Goal: Task Accomplishment & Management: Use online tool/utility

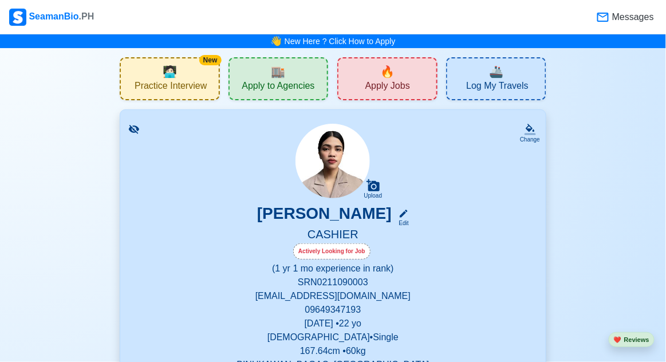
click at [291, 87] on span "Apply to Agencies" at bounding box center [278, 87] width 73 height 14
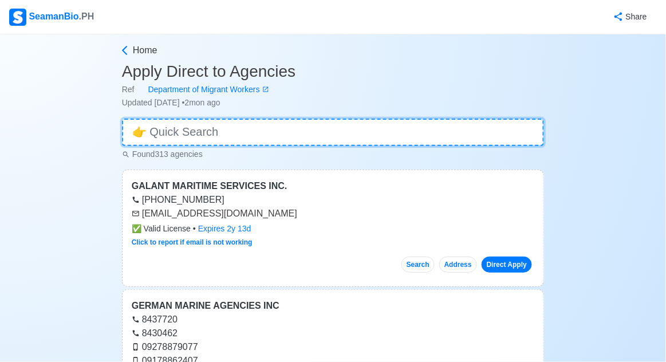
click at [476, 138] on input at bounding box center [333, 133] width 422 height 28
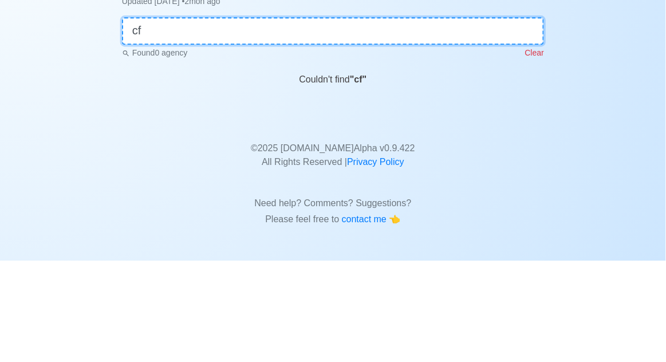
type input "c"
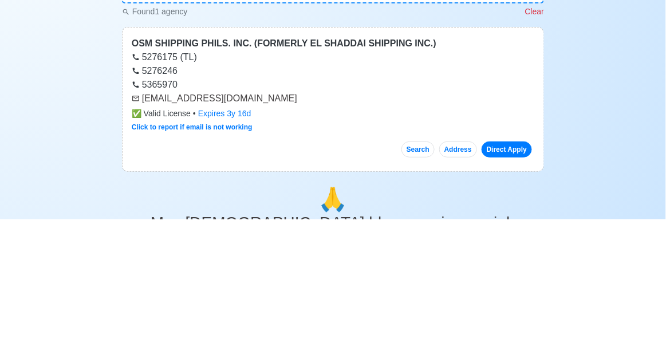
click at [569, 217] on div "Home Apply Direct to Agencies Ref Department of Migrant Workers Updated [DATE] …" at bounding box center [333, 337] width 666 height 607
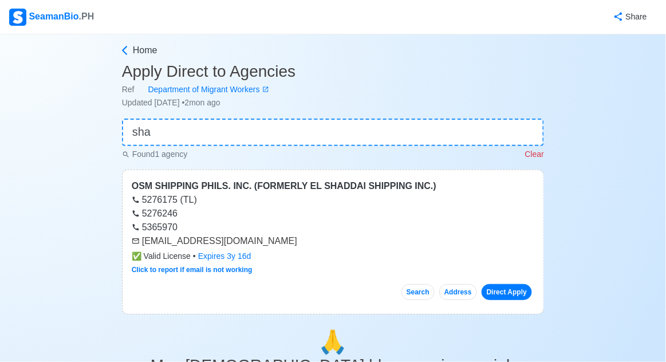
click at [92, 158] on div "Home Apply Direct to Agencies Ref Department of Migrant Workers Updated [DATE] …" at bounding box center [333, 337] width 666 height 607
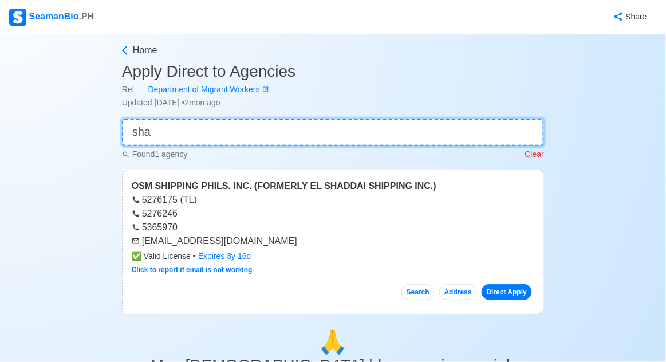
click at [503, 136] on input "sha" at bounding box center [333, 133] width 422 height 28
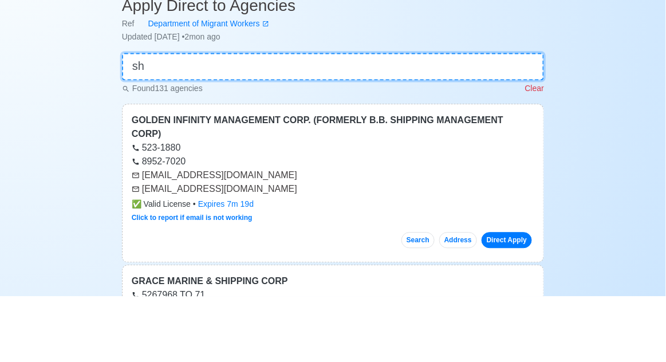
type input "s"
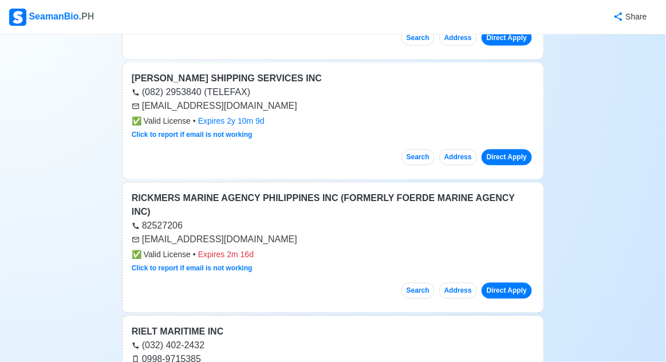
scroll to position [18382, 0]
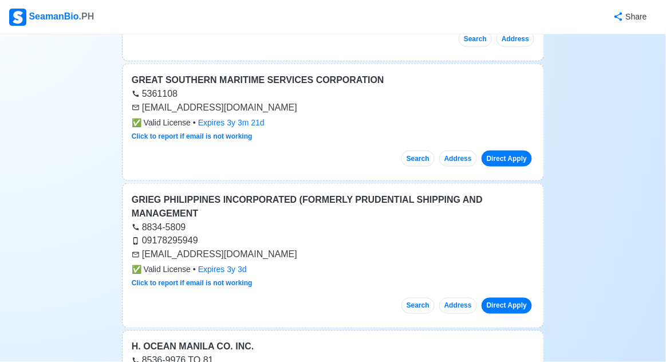
scroll to position [0, 0]
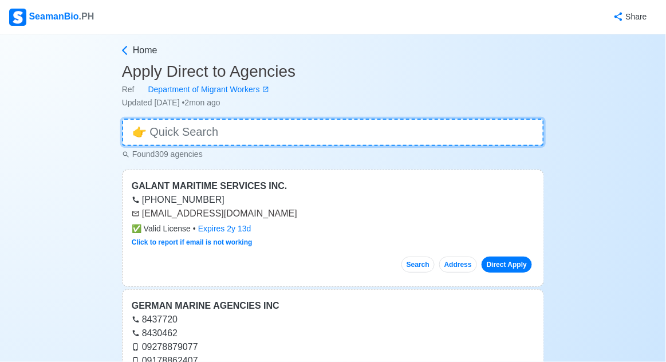
click at [152, 135] on input at bounding box center [333, 133] width 422 height 28
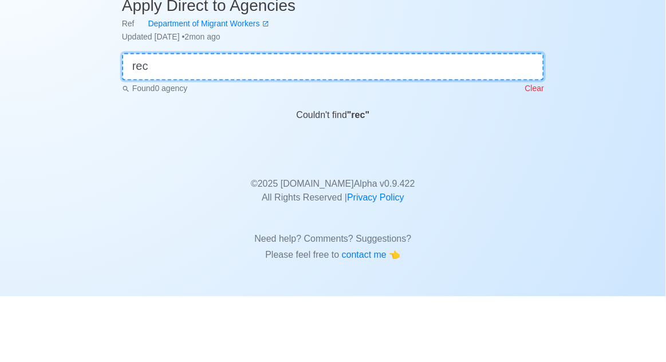
type input "rec"
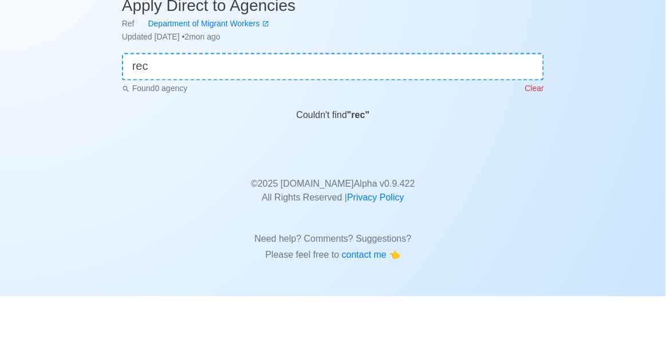
click at [603, 146] on div "Home Apply Direct to Agencies Ref Department of Migrant Workers Updated [DATE] …" at bounding box center [333, 182] width 666 height 296
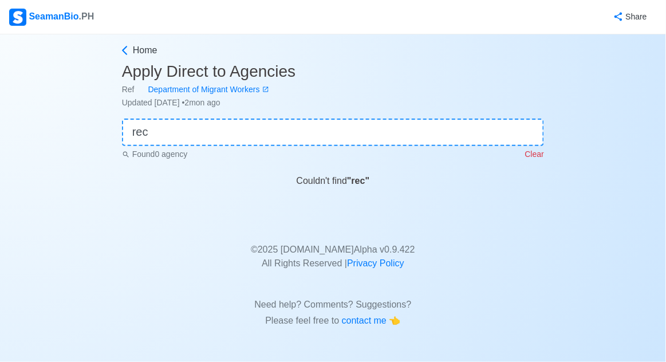
click at [73, 12] on div "SeamanBio .PH" at bounding box center [51, 17] width 85 height 17
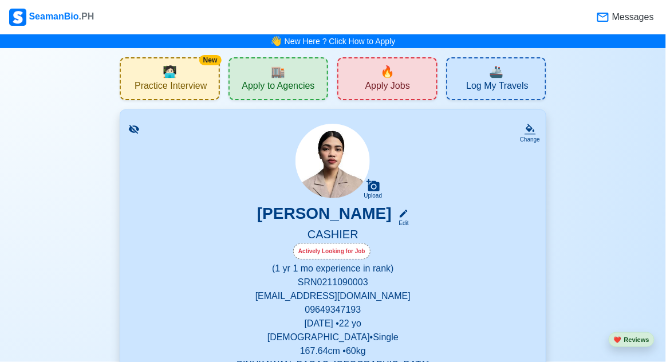
click at [382, 77] on span "🔥" at bounding box center [387, 71] width 14 height 17
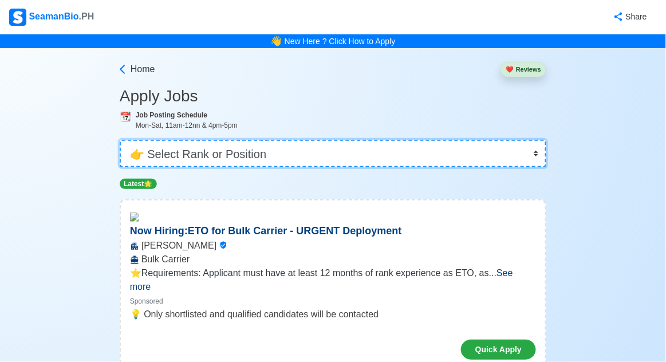
click at [162, 155] on select "👉 Select Rank or Position Master Chief Officer 2nd Officer 3rd Officer Junior O…" at bounding box center [333, 154] width 427 height 28
click at [120, 140] on select "👉 Select Rank or Position Master Chief Officer 2nd Officer 3rd Officer Junior O…" at bounding box center [333, 154] width 427 height 28
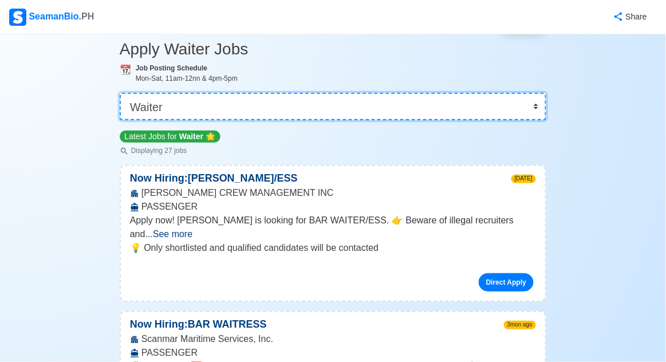
scroll to position [48, 0]
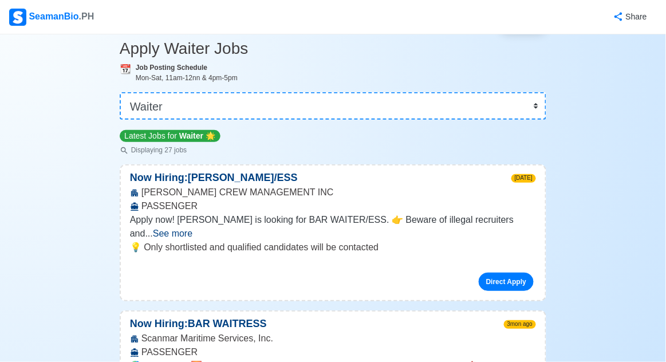
click at [502, 194] on div "[PERSON_NAME] CREW MANAGEMENT INC PASSENGER" at bounding box center [333, 200] width 425 height 28
click at [504, 273] on link "Direct Apply" at bounding box center [506, 282] width 55 height 18
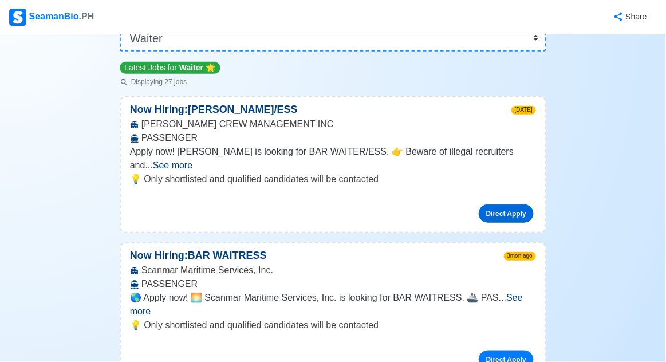
scroll to position [117, 0]
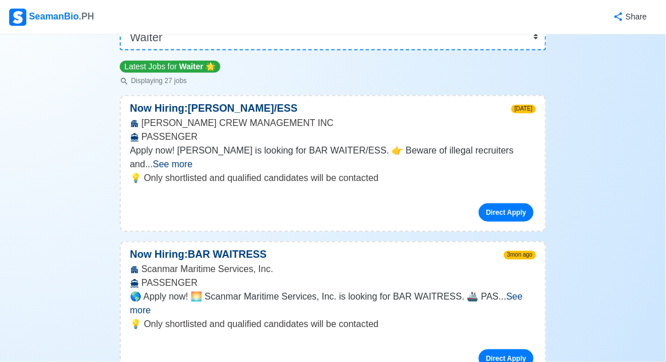
click at [511, 292] on span "See more" at bounding box center [326, 303] width 393 height 23
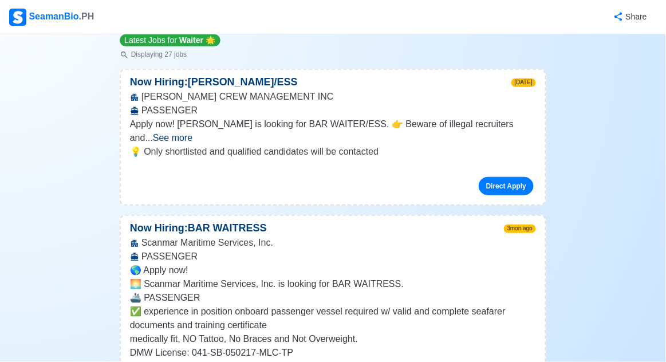
scroll to position [141, 0]
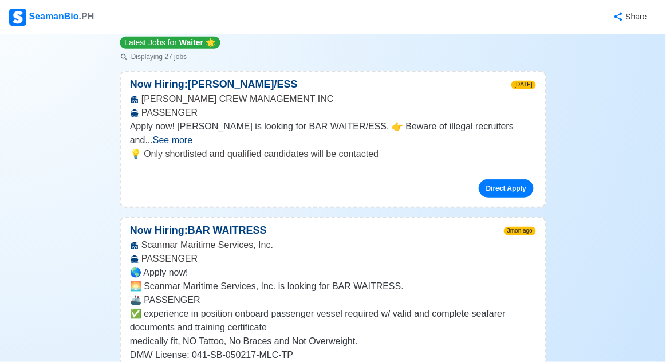
click at [193, 135] on span "See more" at bounding box center [173, 140] width 40 height 10
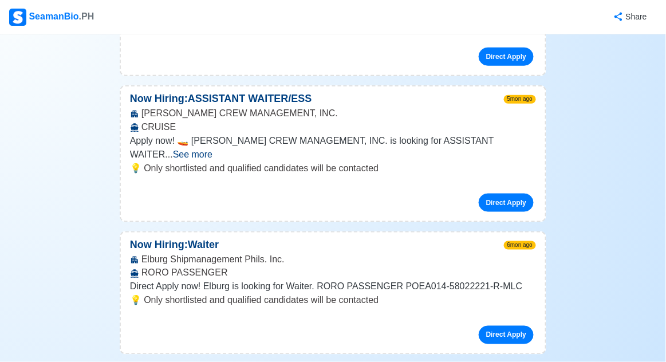
scroll to position [1301, 0]
click at [152, 237] on p "Now Hiring: Waiter" at bounding box center [174, 244] width 107 height 15
click at [186, 237] on p "Now Hiring: Waiter" at bounding box center [174, 244] width 107 height 15
click at [170, 253] on div "Elburg Shipmanagement Phils. Inc. RORO PASSENGER" at bounding box center [333, 267] width 425 height 28
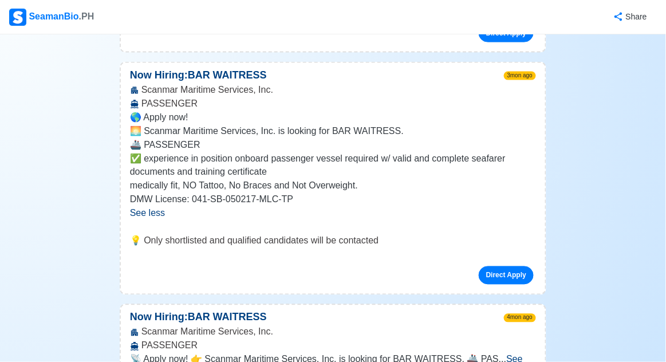
scroll to position [0, 0]
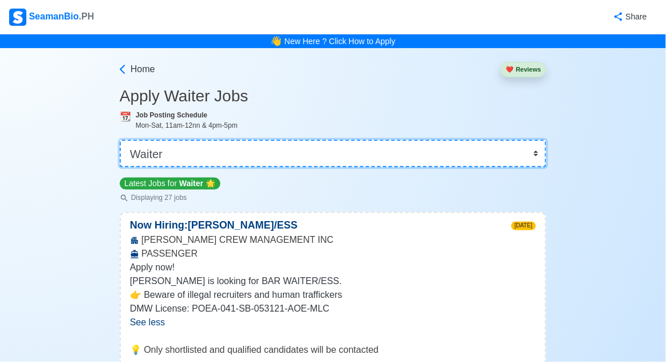
click at [482, 154] on select "👉 Select Rank or Position Master Chief Officer 2nd Officer 3rd Officer Junior O…" at bounding box center [333, 154] width 427 height 28
click at [498, 155] on select "👉 Select Rank or Position Master Chief Officer 2nd Officer 3rd Officer Junior O…" at bounding box center [333, 154] width 427 height 28
click at [490, 149] on select "👉 Select Rank or Position Master Chief Officer 2nd Officer 3rd Officer Junior O…" at bounding box center [333, 154] width 427 height 28
select select "Others"
click at [120, 140] on select "👉 Select Rank or Position Master Chief Officer 2nd Officer 3rd Officer Junior O…" at bounding box center [333, 154] width 427 height 28
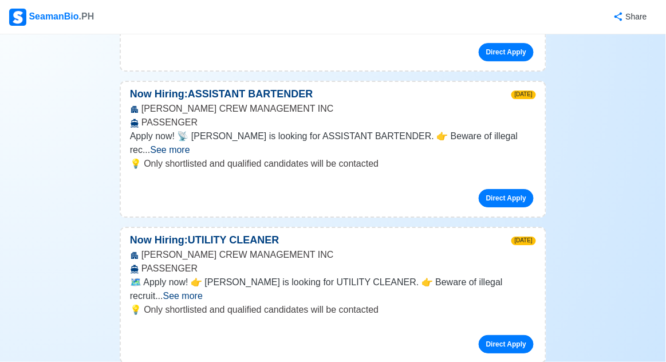
scroll to position [862, 0]
click at [516, 335] on link "Direct Apply" at bounding box center [506, 344] width 55 height 18
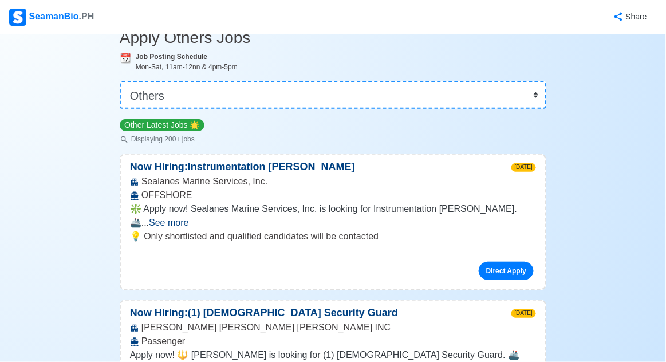
scroll to position [0, 0]
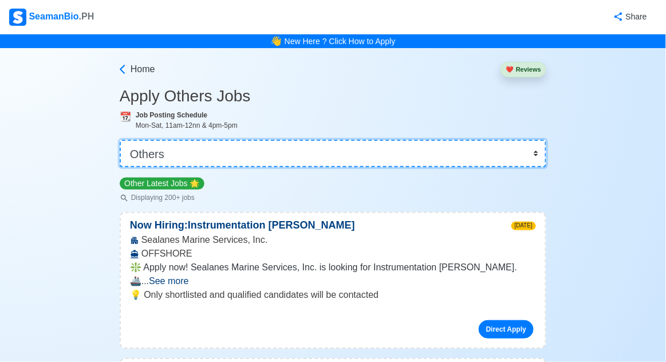
click at [312, 151] on select "👉 Select Rank or Position Master Chief Officer 2nd Officer 3rd Officer Junior O…" at bounding box center [333, 154] width 427 height 28
click at [38, 17] on div "SeamanBio .PH" at bounding box center [51, 17] width 85 height 17
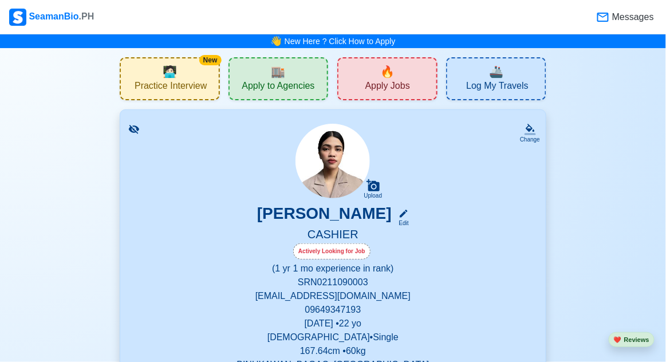
click at [272, 84] on span "Apply to Agencies" at bounding box center [278, 87] width 73 height 14
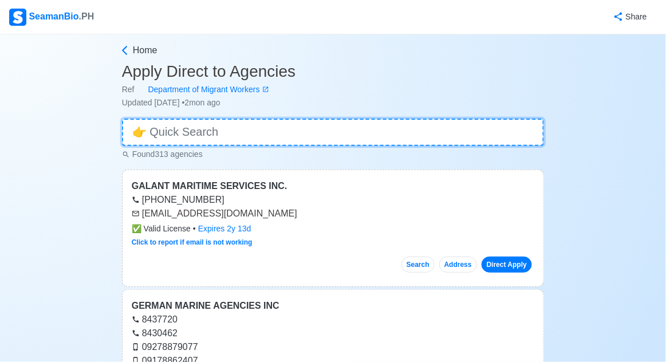
click at [472, 129] on input at bounding box center [333, 133] width 422 height 28
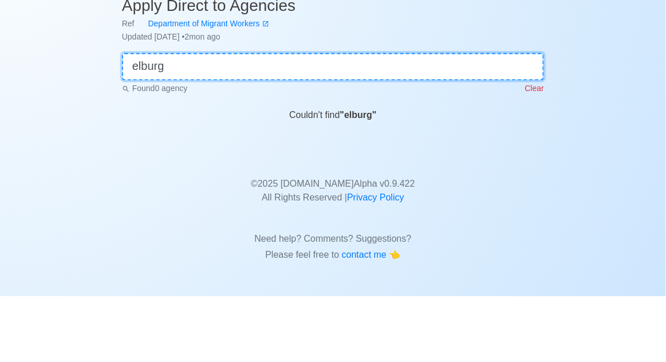
type input "elburg"
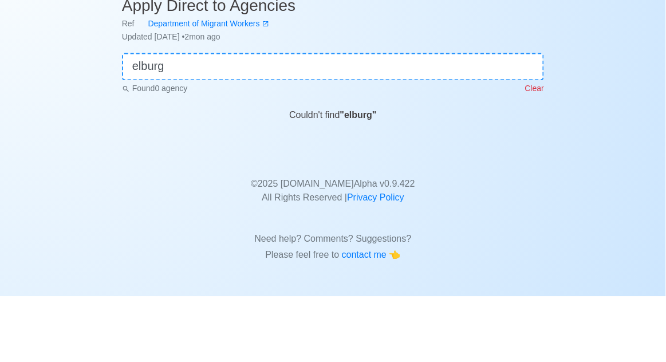
click at [614, 148] on div "Home Apply Direct to Agencies Ref Department of Migrant Workers Updated [DATE] …" at bounding box center [333, 182] width 666 height 296
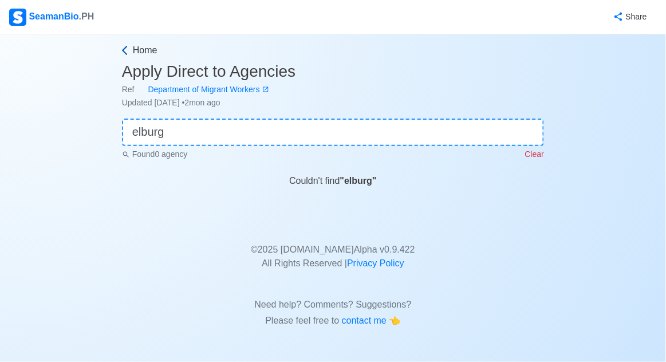
click at [129, 50] on icon at bounding box center [124, 50] width 11 height 11
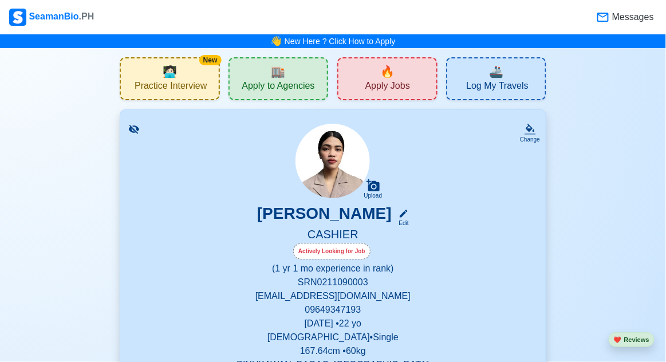
click at [405, 83] on span "Apply Jobs" at bounding box center [388, 87] width 45 height 14
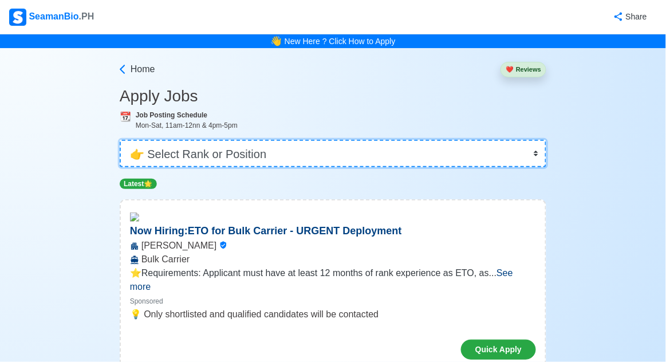
click at [166, 152] on select "👉 Select Rank or Position Master Chief Officer 2nd Officer 3rd Officer Junior O…" at bounding box center [333, 154] width 427 height 28
click at [164, 151] on select "👉 Select Rank or Position Master Chief Officer 2nd Officer 3rd Officer Junior O…" at bounding box center [333, 154] width 427 height 28
click at [162, 159] on select "👉 Select Rank or Position Master Chief Officer 2nd Officer 3rd Officer Junior O…" at bounding box center [333, 154] width 427 height 28
click at [120, 140] on select "👉 Select Rank or Position Master Chief Officer 2nd Officer 3rd Officer Junior O…" at bounding box center [333, 154] width 427 height 28
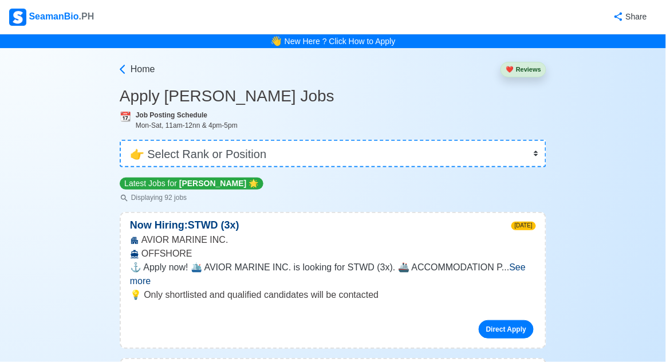
click at [511, 266] on span "See more" at bounding box center [328, 273] width 396 height 23
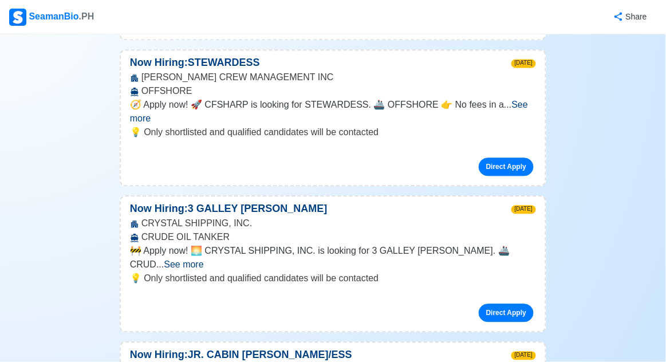
scroll to position [533, 0]
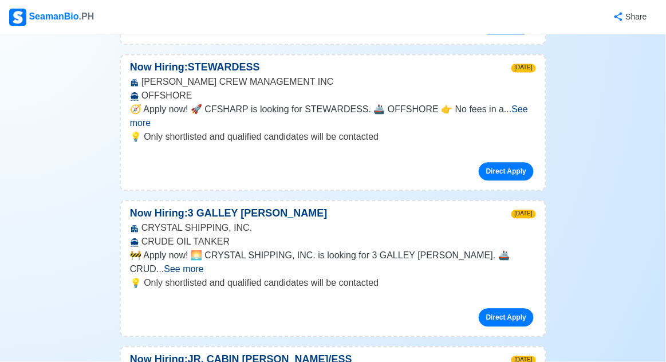
click at [515, 104] on span "See more" at bounding box center [329, 115] width 398 height 23
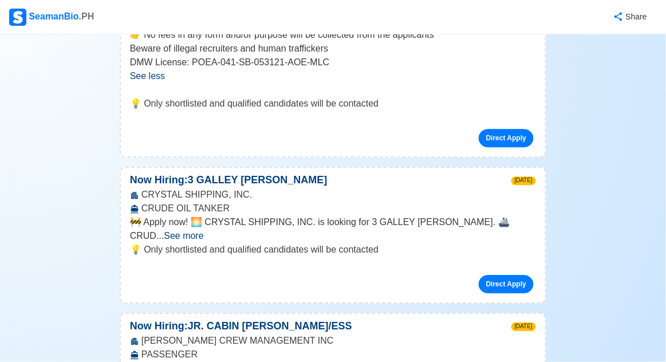
scroll to position [649, 0]
click at [203, 231] on span "See more" at bounding box center [184, 236] width 40 height 10
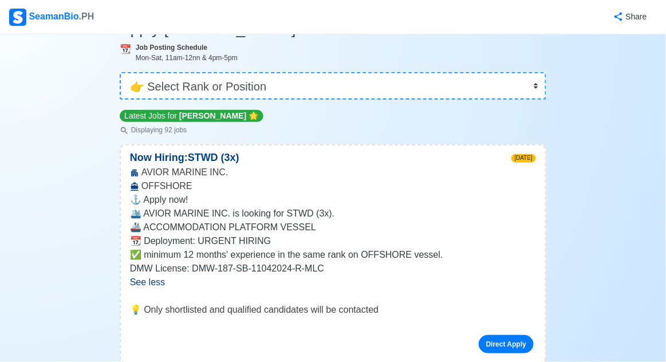
scroll to position [68, 0]
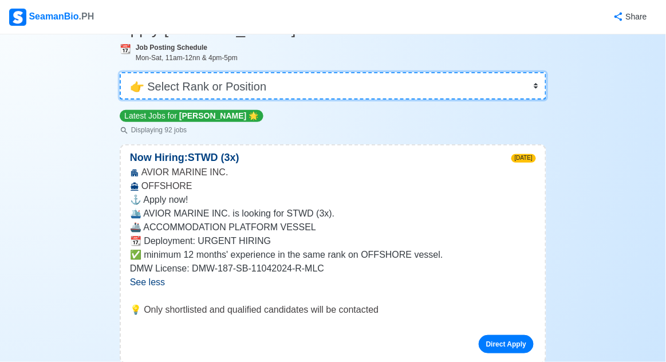
click at [536, 81] on select "👉 Select Rank or Position Master Chief Officer 2nd Officer 3rd Officer Junior O…" at bounding box center [333, 86] width 427 height 28
click at [120, 84] on select "👉 Select Rank or Position Master Chief Officer 2nd Officer 3rd Officer Junior O…" at bounding box center [333, 86] width 427 height 28
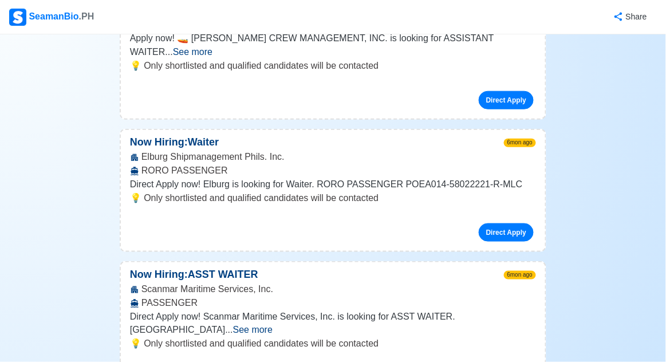
scroll to position [1273, 0]
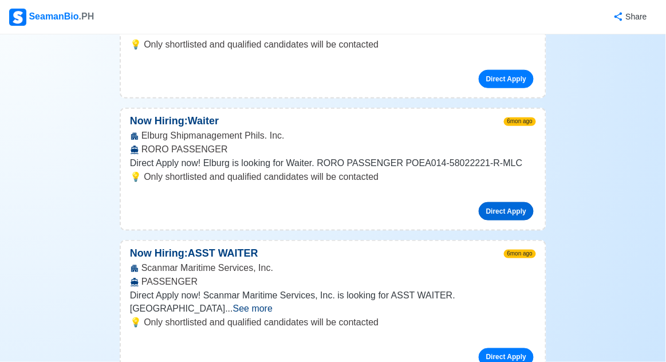
click at [515, 202] on link "Direct Apply" at bounding box center [506, 211] width 55 height 18
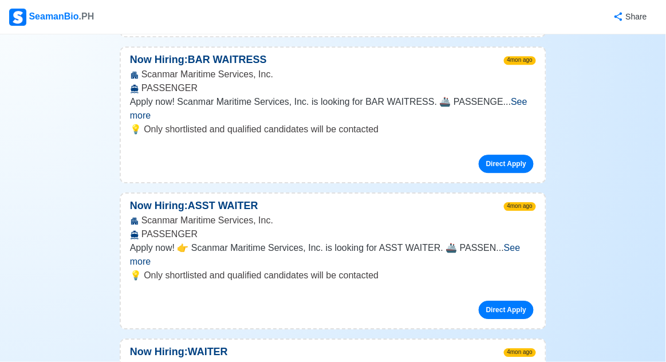
scroll to position [0, 0]
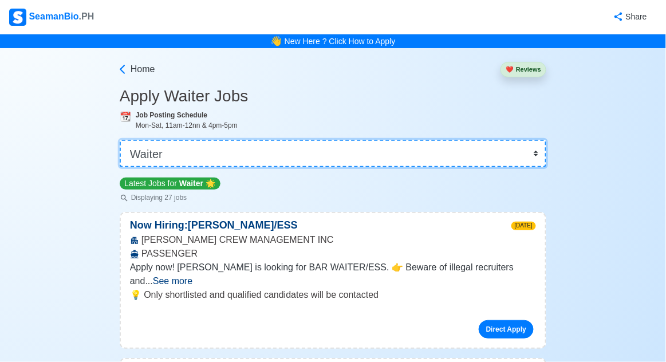
click at [538, 159] on select "👉 Select Rank or Position Master Chief Officer 2nd Officer 3rd Officer Junior O…" at bounding box center [333, 154] width 427 height 28
click at [120, 140] on select "👉 Select Rank or Position Master Chief Officer 2nd Officer 3rd Officer Junior O…" at bounding box center [333, 154] width 427 height 28
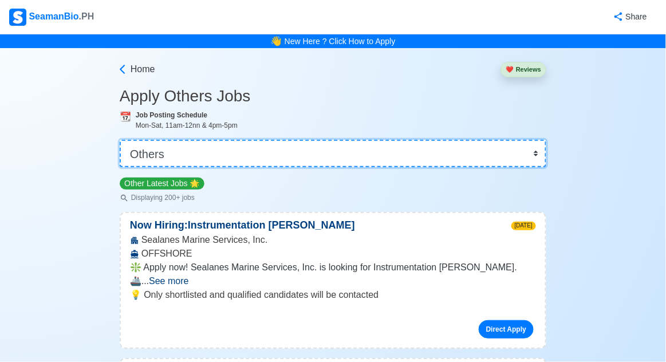
click at [532, 156] on select "👉 Select Rank or Position Master Chief Officer 2nd Officer 3rd Officer Junior O…" at bounding box center [333, 154] width 427 height 28
click at [120, 140] on select "👉 Select Rank or Position Master Chief Officer 2nd Officer 3rd Officer Junior O…" at bounding box center [333, 154] width 427 height 28
click at [535, 149] on select "👉 Select Rank or Position Master Chief Officer 2nd Officer 3rd Officer Junior O…" at bounding box center [333, 154] width 427 height 28
select select "[PERSON_NAME]"
click at [120, 140] on select "👉 Select Rank or Position Master Chief Officer 2nd Officer 3rd Officer Junior O…" at bounding box center [333, 154] width 427 height 28
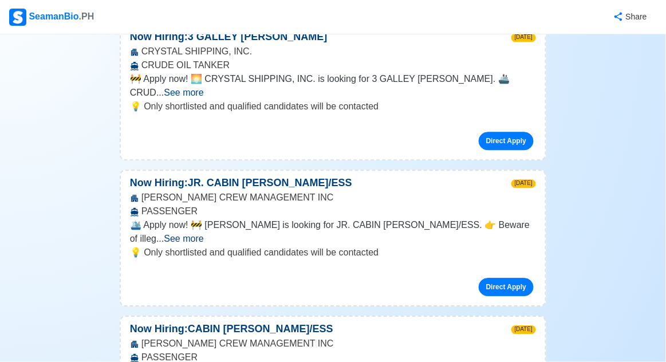
scroll to position [633, 0]
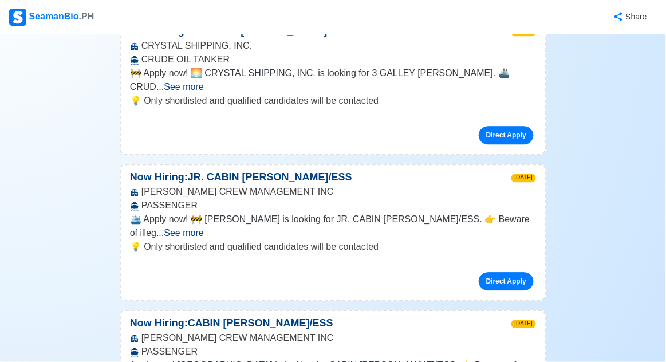
click at [203, 228] on span "See more" at bounding box center [184, 233] width 40 height 10
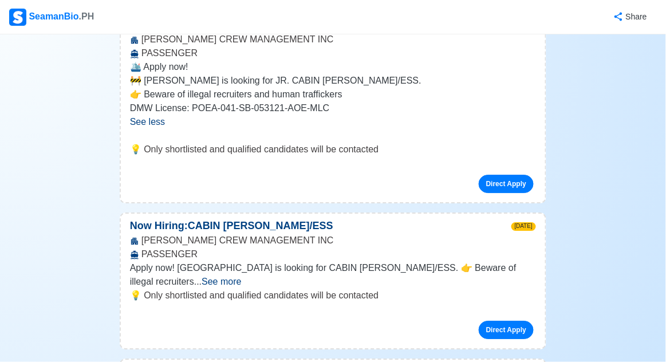
scroll to position [786, 0]
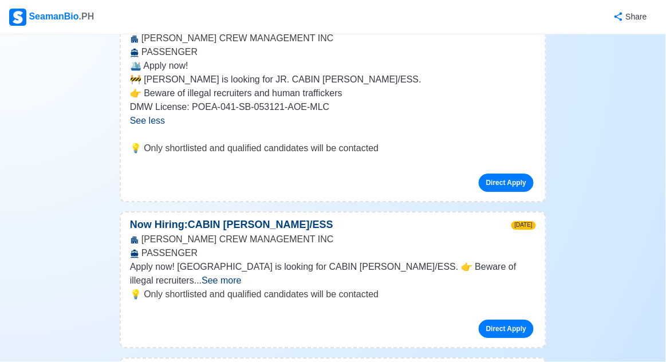
click at [241, 276] on span "See more" at bounding box center [222, 281] width 40 height 10
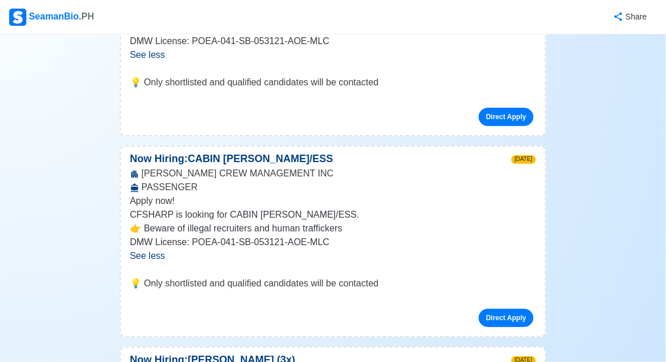
scroll to position [851, 0]
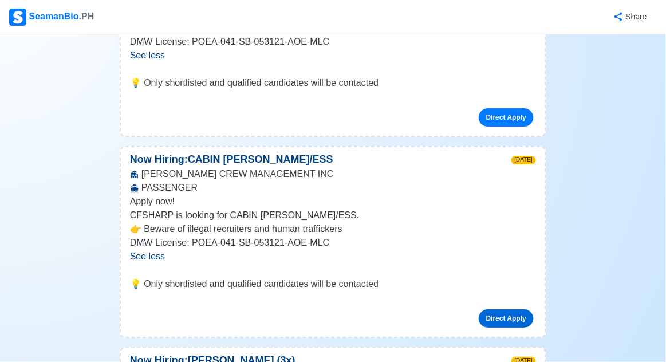
click at [506, 309] on link "Direct Apply" at bounding box center [506, 318] width 55 height 18
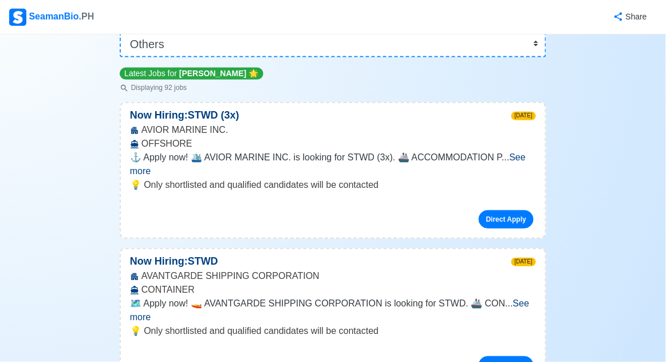
scroll to position [0, 0]
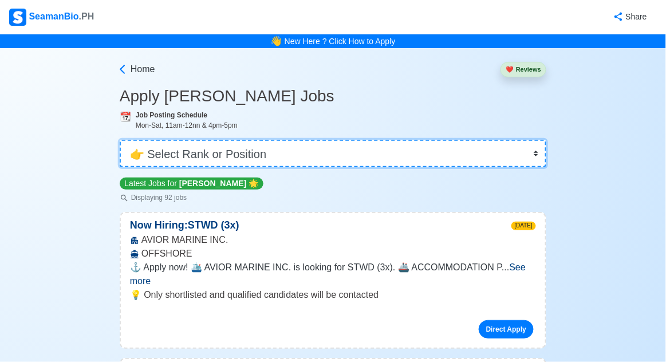
click at [534, 155] on select "👉 Select Rank or Position Master Chief Officer 2nd Officer 3rd Officer Junior O…" at bounding box center [333, 154] width 427 height 28
click at [120, 140] on select "👉 Select Rank or Position Master Chief Officer 2nd Officer 3rd Officer Junior O…" at bounding box center [333, 154] width 427 height 28
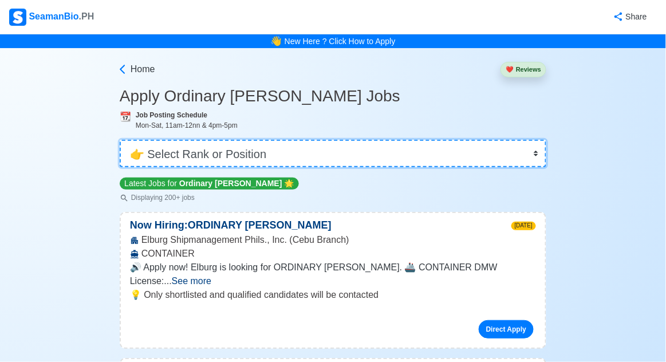
click at [529, 159] on select "👉 Select Rank or Position Master Chief Officer 2nd Officer 3rd Officer Junior O…" at bounding box center [333, 154] width 427 height 28
click at [120, 140] on select "👉 Select Rank or Position Master Chief Officer 2nd Officer 3rd Officer Junior O…" at bounding box center [333, 154] width 427 height 28
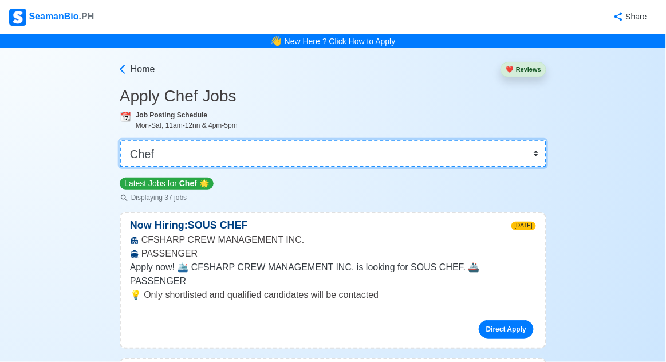
click at [533, 156] on select "👉 Select Rank or Position Master Chief Officer 2nd Officer 3rd Officer Junior O…" at bounding box center [333, 154] width 427 height 28
click at [120, 140] on select "👉 Select Rank or Position Master Chief Officer 2nd Officer 3rd Officer Junior O…" at bounding box center [333, 154] width 427 height 28
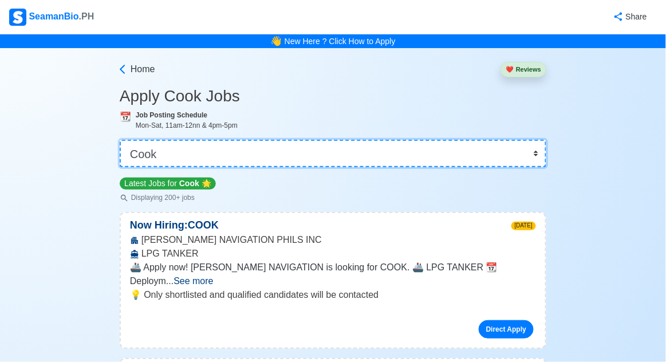
click at [527, 154] on select "👉 Select Rank or Position Master Chief Officer 2nd Officer 3rd Officer Junior O…" at bounding box center [333, 154] width 427 height 28
click at [120, 140] on select "👉 Select Rank or Position Master Chief Officer 2nd Officer 3rd Officer Junior O…" at bounding box center [333, 154] width 427 height 28
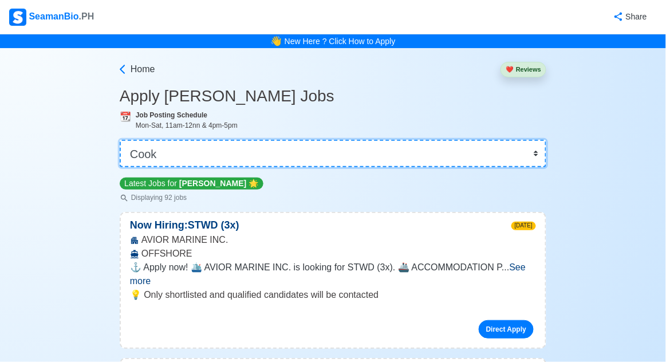
click at [537, 160] on select "👉 Select Rank or Position Master Chief Officer 2nd Officer 3rd Officer Junior O…" at bounding box center [333, 154] width 427 height 28
select select "Others"
click at [120, 140] on select "👉 Select Rank or Position Master Chief Officer 2nd Officer 3rd Officer Junior O…" at bounding box center [333, 154] width 427 height 28
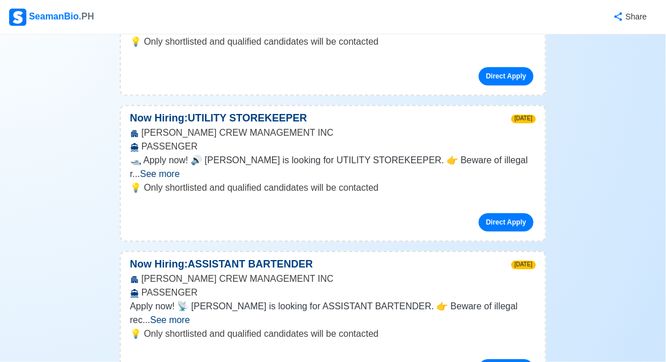
scroll to position [720, 0]
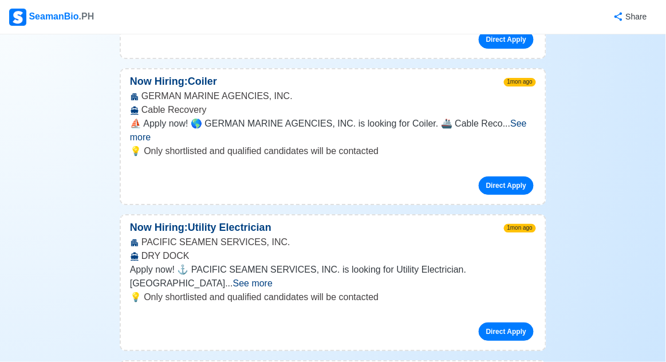
scroll to position [3053, 0]
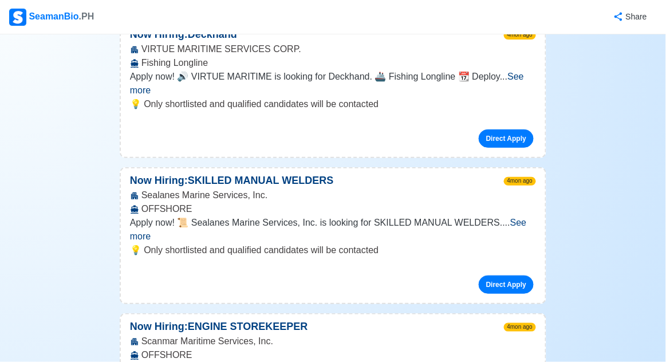
scroll to position [8468, 0]
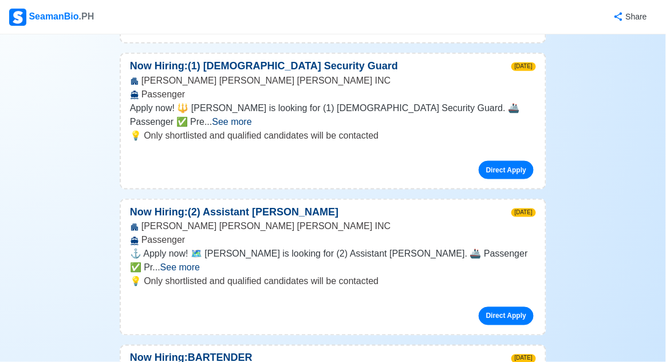
scroll to position [0, 0]
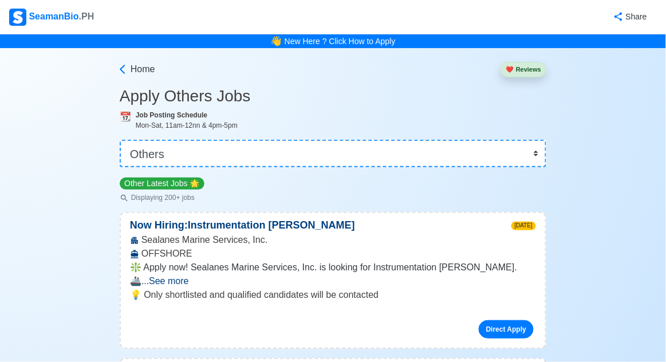
click at [62, 17] on div "SeamanBio .PH" at bounding box center [51, 17] width 85 height 17
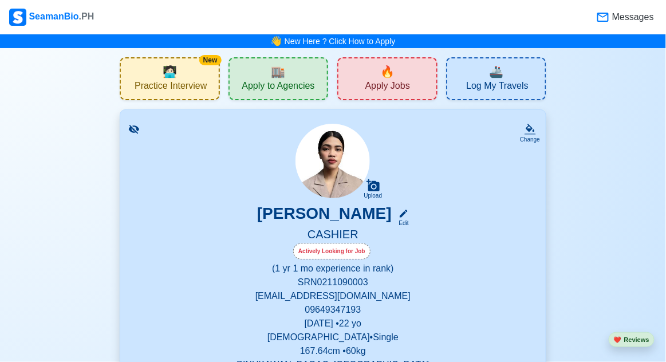
click at [399, 91] on span "Apply Jobs" at bounding box center [388, 87] width 45 height 14
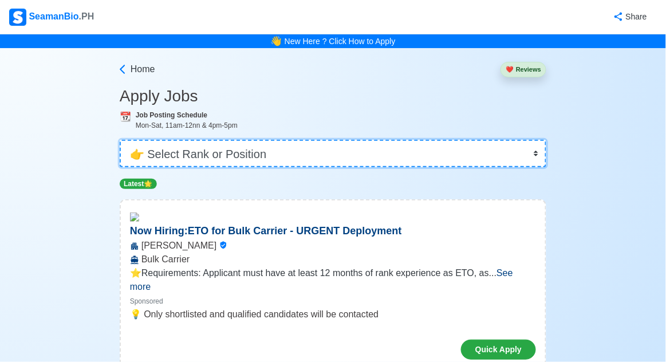
click at [531, 150] on select "👉 Select Rank or Position Master Chief Officer 2nd Officer 3rd Officer Junior O…" at bounding box center [333, 154] width 427 height 28
click at [58, 22] on div "SeamanBio .PH" at bounding box center [51, 17] width 85 height 17
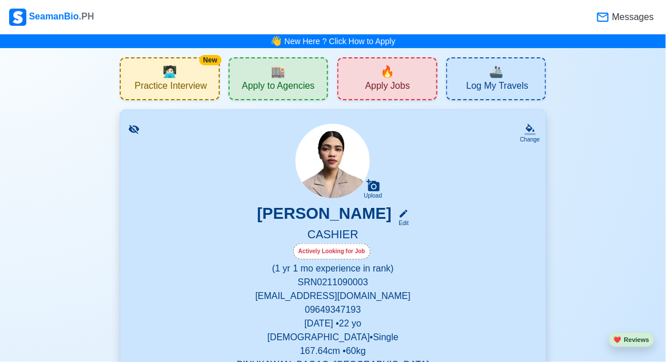
click at [511, 74] on div "🚢 Log My Travels" at bounding box center [496, 78] width 100 height 43
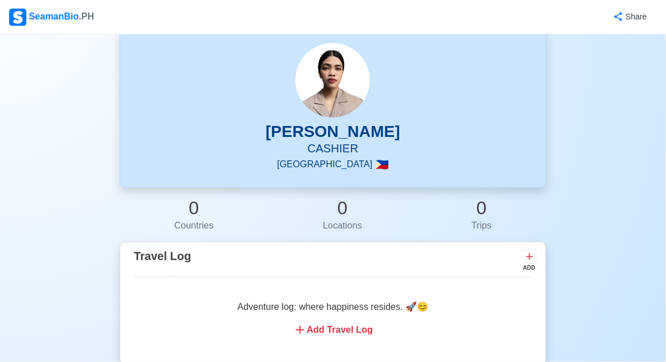
scroll to position [45, 0]
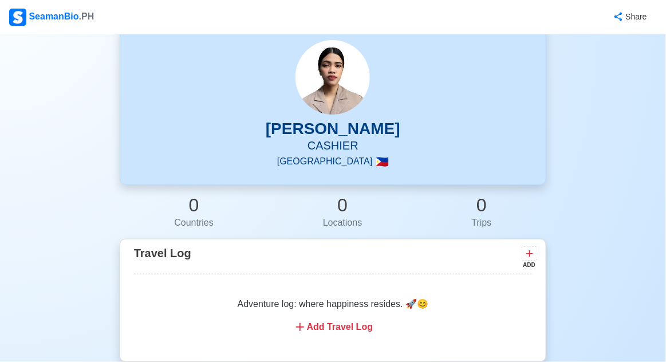
click at [530, 255] on icon at bounding box center [530, 253] width 7 height 7
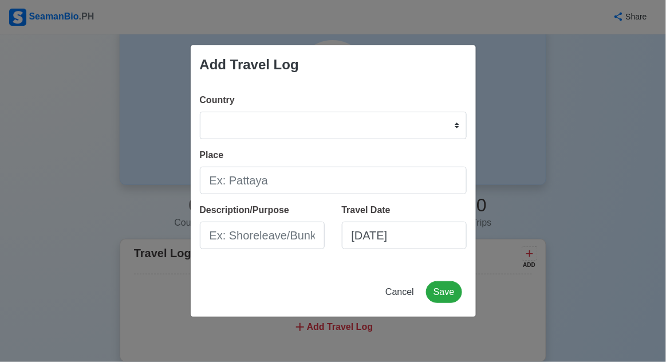
click at [634, 197] on div "Add Travel Log Country Afghanistan Åland Islands Albania Algeria American Samoa…" at bounding box center [333, 181] width 666 height 362
click at [643, 191] on div "Add Travel Log Country Afghanistan Åland Islands Albania Algeria American Samoa…" at bounding box center [333, 181] width 666 height 362
click at [411, 297] on span "Cancel" at bounding box center [400, 292] width 29 height 10
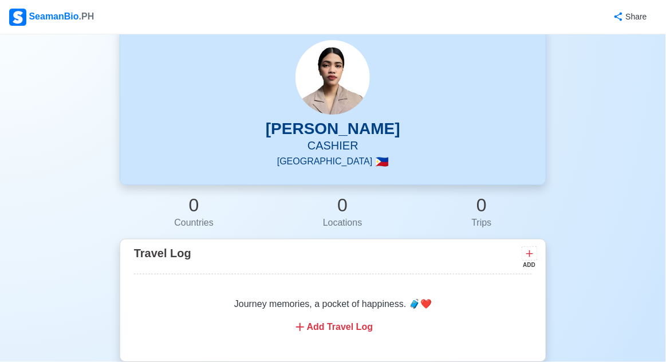
scroll to position [0, 0]
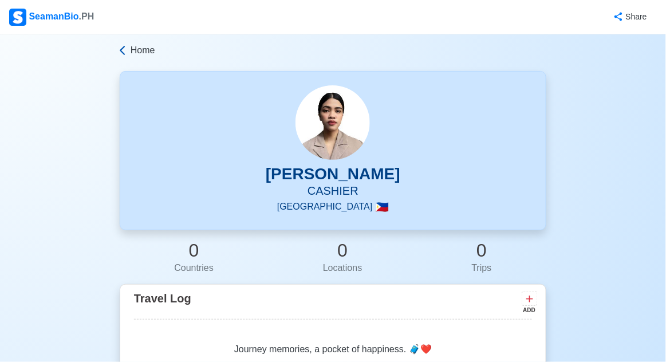
click at [138, 55] on span "Home" at bounding box center [143, 51] width 25 height 14
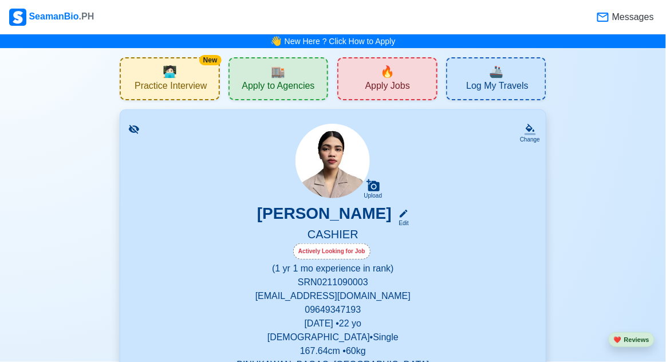
click at [280, 78] on span "🏬" at bounding box center [279, 71] width 14 height 17
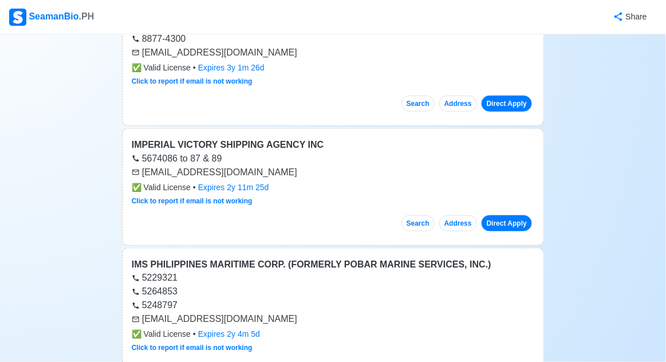
scroll to position [2341, 0]
